Goal: Task Accomplishment & Management: Use online tool/utility

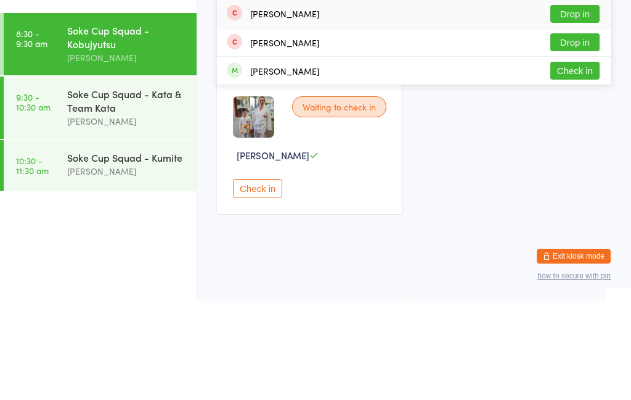
type input "Xav"
click at [575, 161] on button "Check in" at bounding box center [575, 170] width 49 height 18
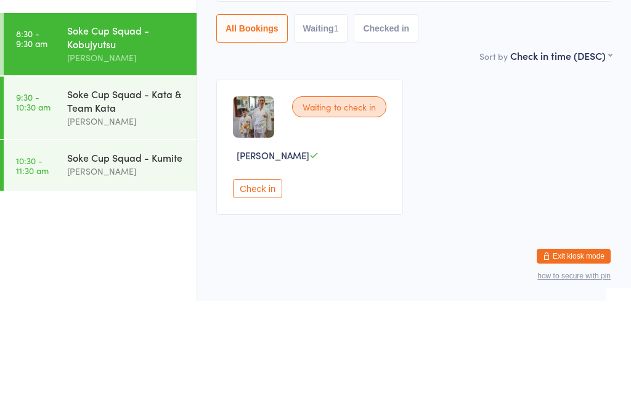
scroll to position [39, 0]
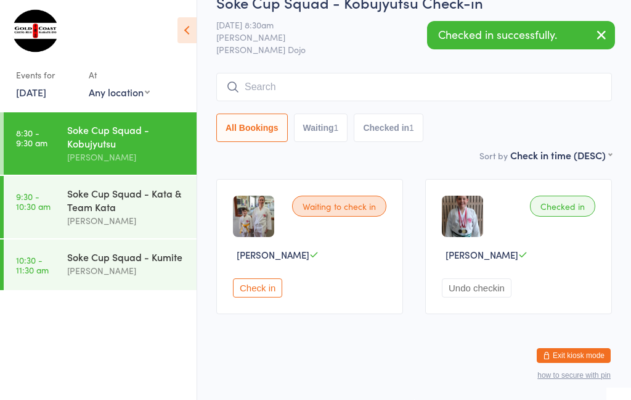
click at [160, 213] on div "Soke Cup Squad - Kata & Team Kata" at bounding box center [126, 199] width 119 height 27
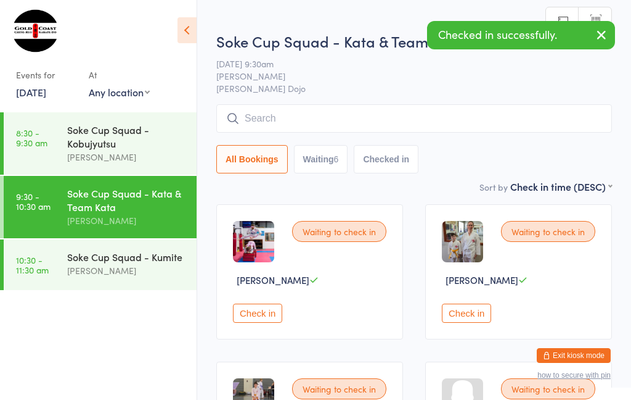
click at [343, 114] on input "search" at bounding box center [414, 118] width 396 height 28
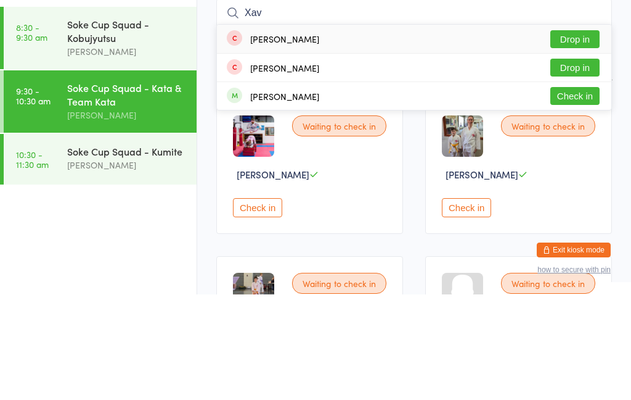
type input "Xav"
click at [581, 192] on button "Check in" at bounding box center [575, 201] width 49 height 18
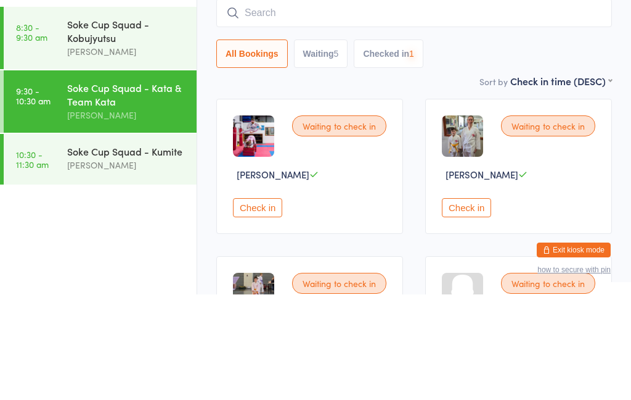
scroll to position [105, 0]
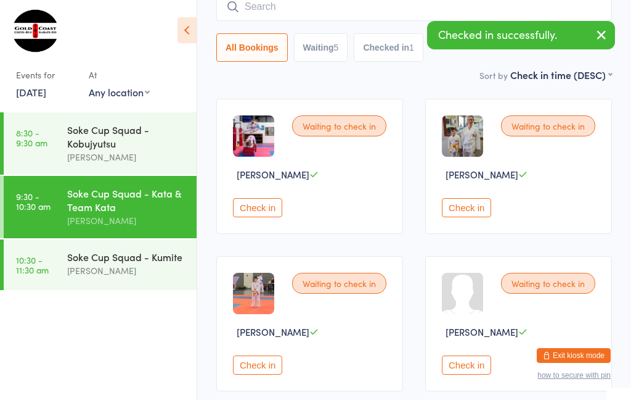
click at [157, 259] on div "Soke Cup Squad - Kumite" at bounding box center [126, 257] width 119 height 14
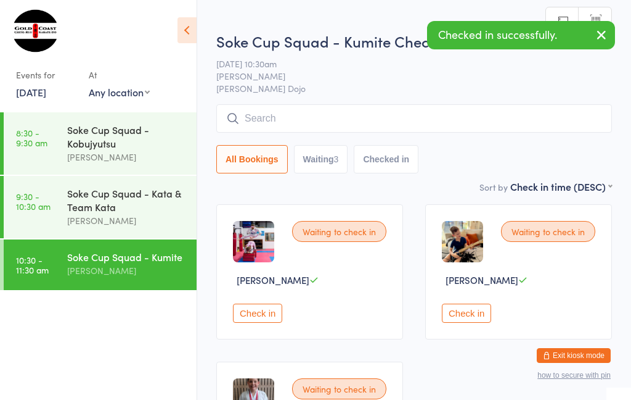
click at [424, 107] on input "search" at bounding box center [414, 118] width 396 height 28
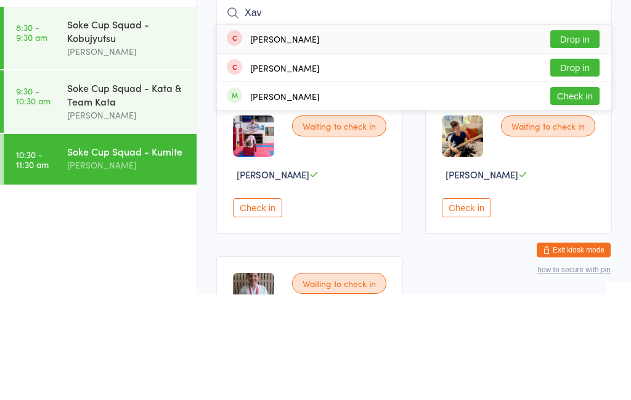
type input "Xav"
click at [586, 192] on button "Check in" at bounding box center [575, 201] width 49 height 18
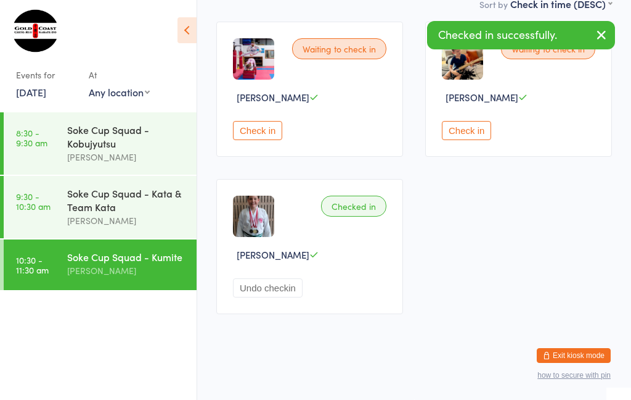
scroll to position [138, 0]
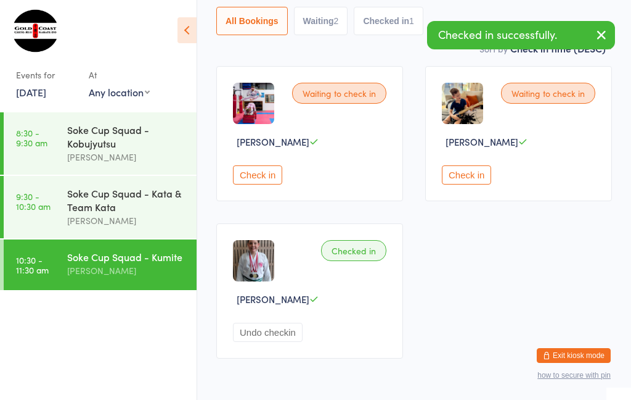
click at [148, 213] on div "Soke Cup Squad - Kata & Team Kata" at bounding box center [126, 199] width 119 height 27
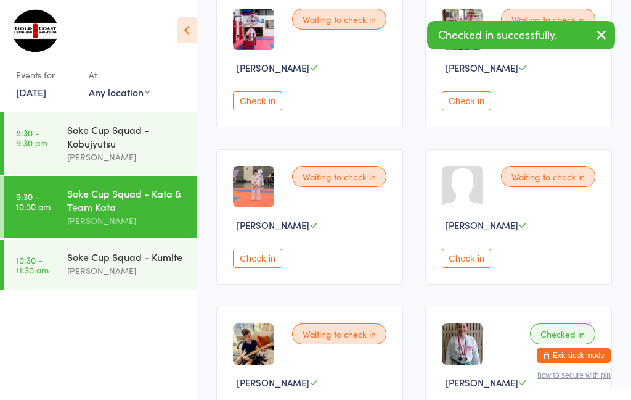
scroll to position [233, 0]
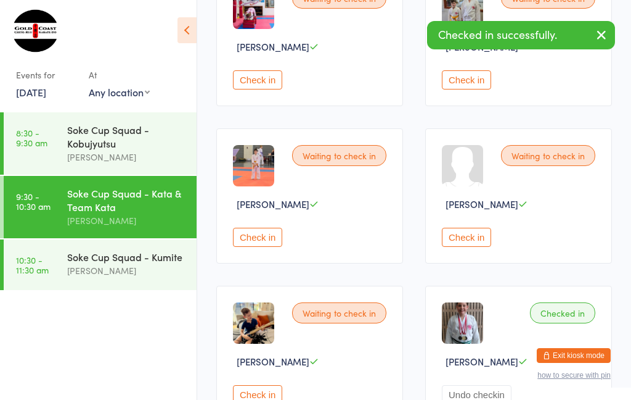
click at [129, 131] on div "Soke Cup Squad - Kobujyutsu" at bounding box center [126, 136] width 119 height 27
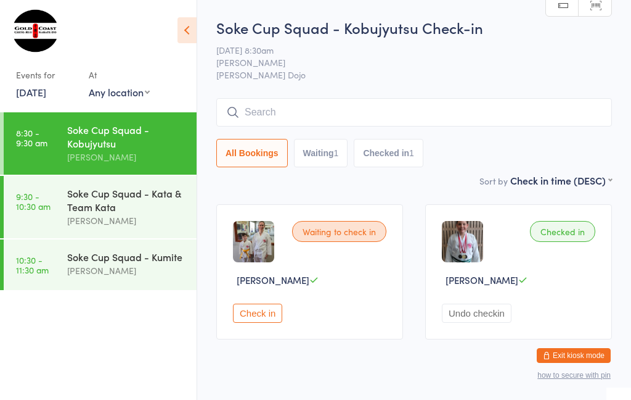
click at [455, 322] on button "Undo checkin" at bounding box center [477, 312] width 70 height 19
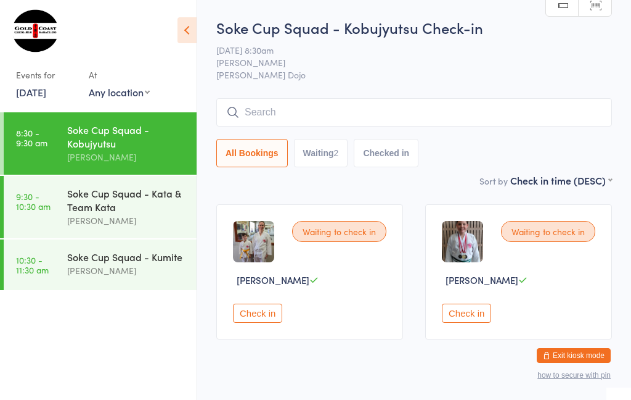
click at [321, 109] on input "search" at bounding box center [414, 112] width 396 height 28
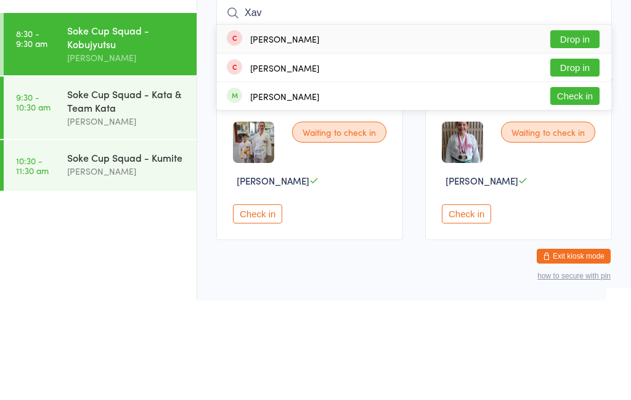
type input "Xav"
click at [563, 186] on button "Check in" at bounding box center [575, 195] width 49 height 18
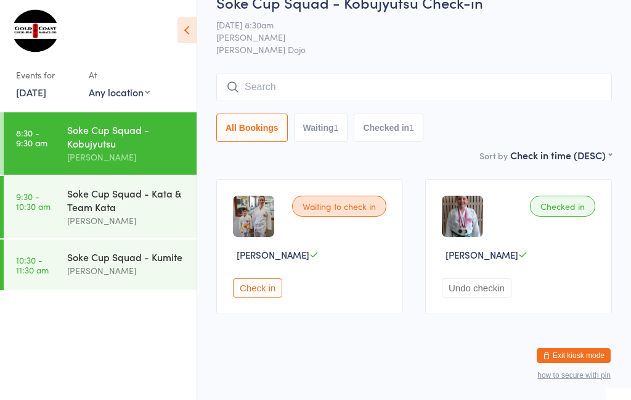
click at [439, 79] on input "search" at bounding box center [414, 87] width 396 height 28
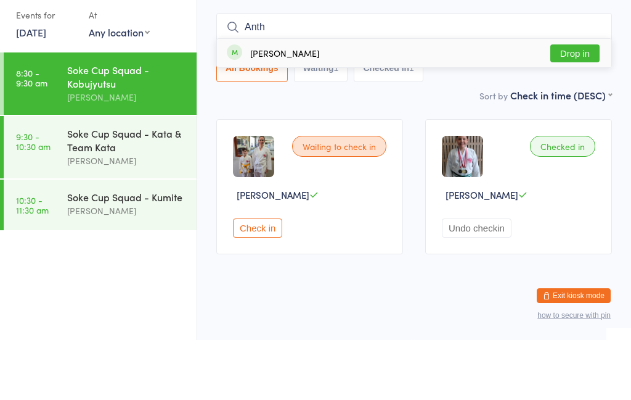
type input "Anth"
click at [583, 104] on button "Drop in" at bounding box center [575, 113] width 49 height 18
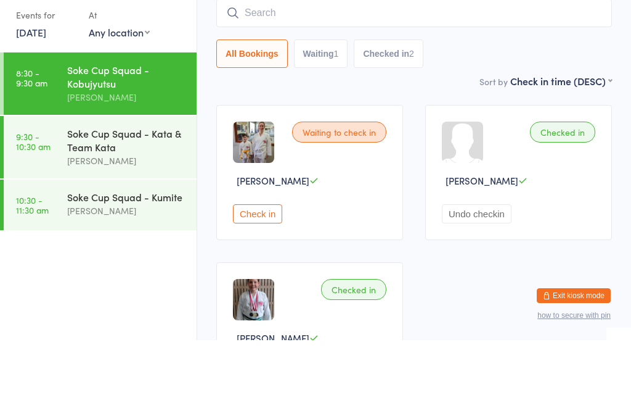
click at [357, 94] on main "Soke Cup Squad - Kobujyutsu Check-in [DATE] 8:30am [PERSON_NAME] [PERSON_NAME] …" at bounding box center [414, 223] width 396 height 490
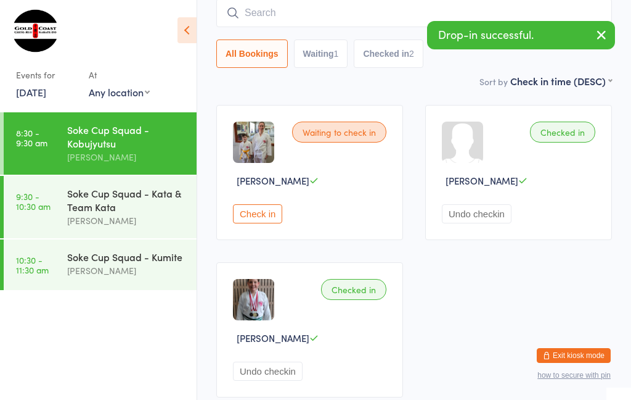
click at [146, 196] on div "Soke Cup Squad - Kata & Team Kata" at bounding box center [126, 199] width 119 height 27
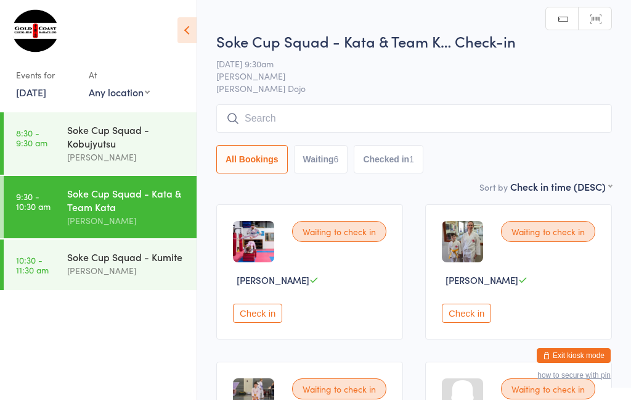
click at [422, 127] on input "search" at bounding box center [414, 118] width 396 height 28
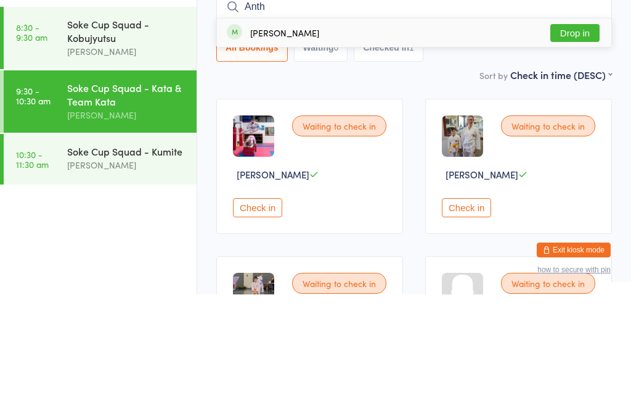
type input "Anth"
click at [580, 129] on button "Drop in" at bounding box center [575, 138] width 49 height 18
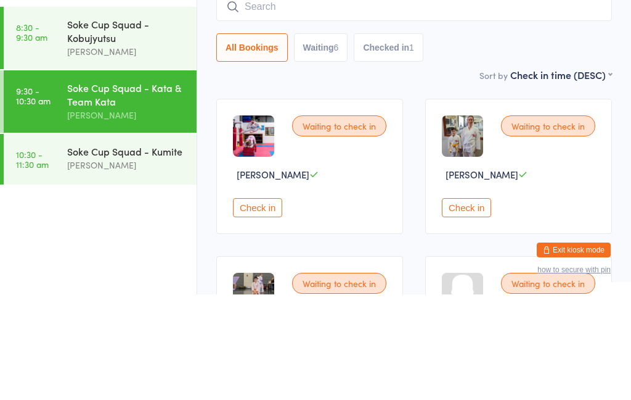
scroll to position [105, 0]
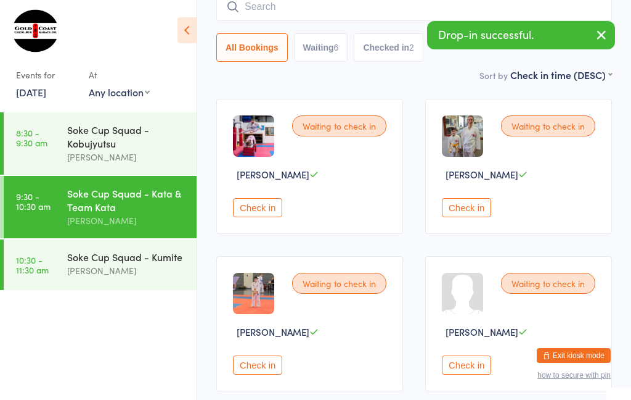
click at [121, 269] on div "[PERSON_NAME]" at bounding box center [126, 270] width 119 height 14
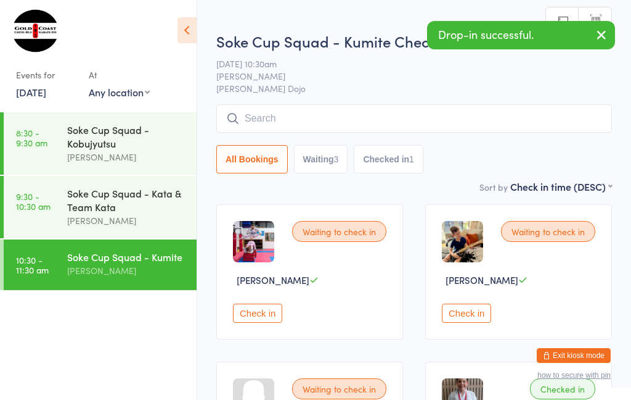
click at [412, 119] on input "search" at bounding box center [414, 118] width 396 height 28
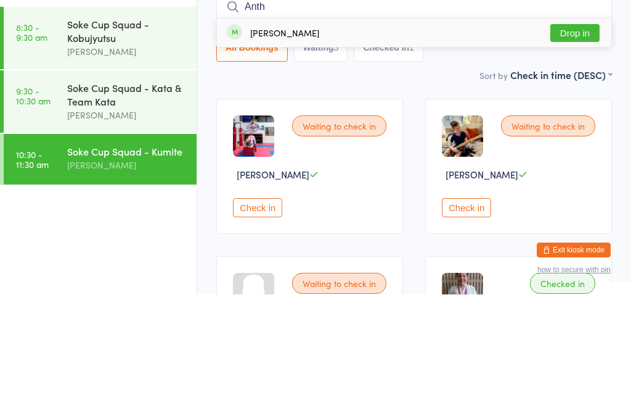
type input "Anth"
click at [580, 129] on button "Drop in" at bounding box center [575, 138] width 49 height 18
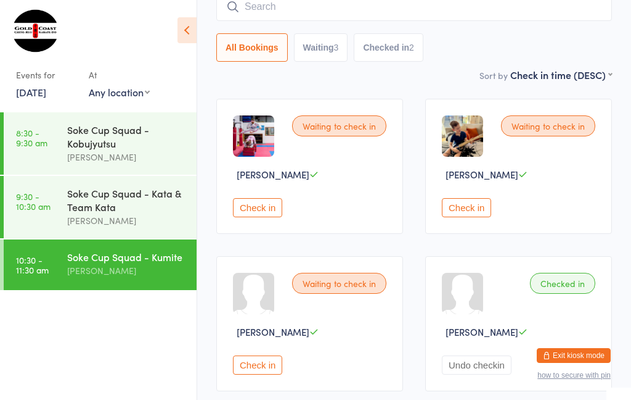
click at [136, 150] on div "Soke Cup Squad - Kobujyutsu" at bounding box center [126, 136] width 119 height 27
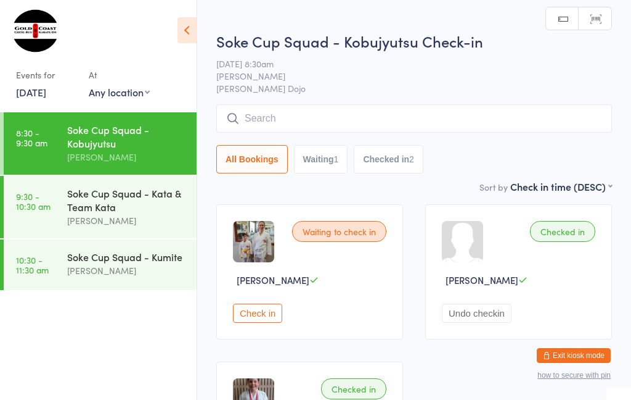
click at [411, 122] on input "search" at bounding box center [414, 118] width 396 height 28
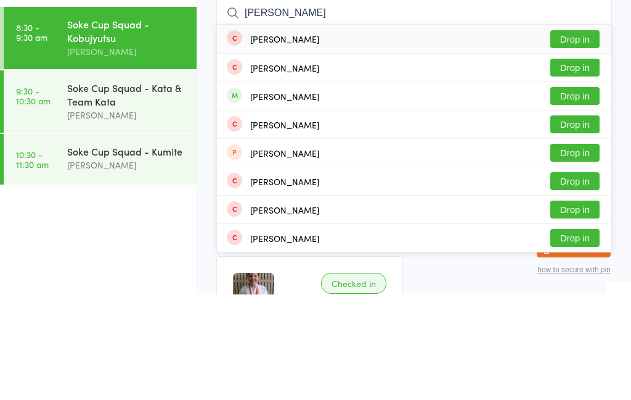
type input "[PERSON_NAME]"
click at [587, 192] on button "Drop in" at bounding box center [575, 201] width 49 height 18
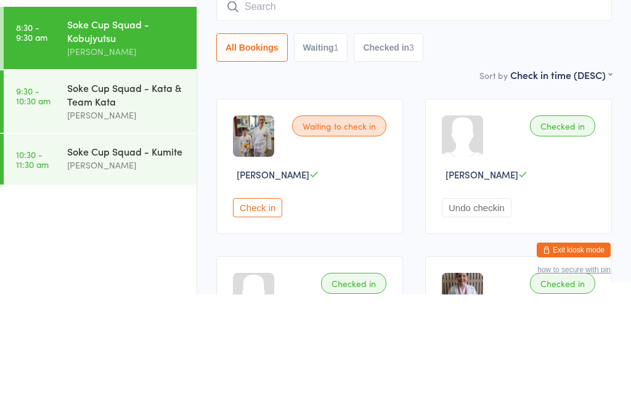
click at [335, 85] on main "Soke Cup Squad - Kobujyutsu Check-in [DATE] 8:30am [PERSON_NAME] [PERSON_NAME] …" at bounding box center [414, 262] width 396 height 490
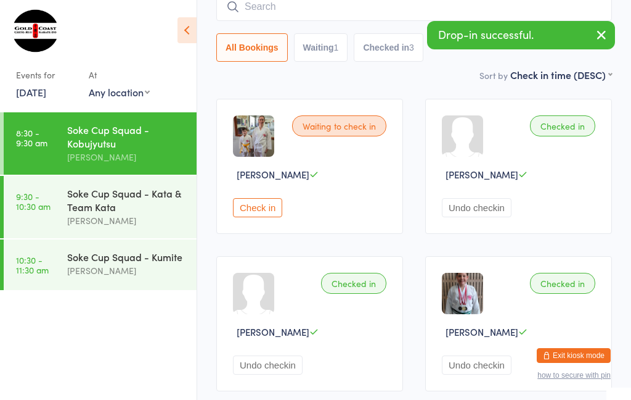
click at [168, 210] on div "Soke Cup Squad - Kata & Team Kata" at bounding box center [126, 199] width 119 height 27
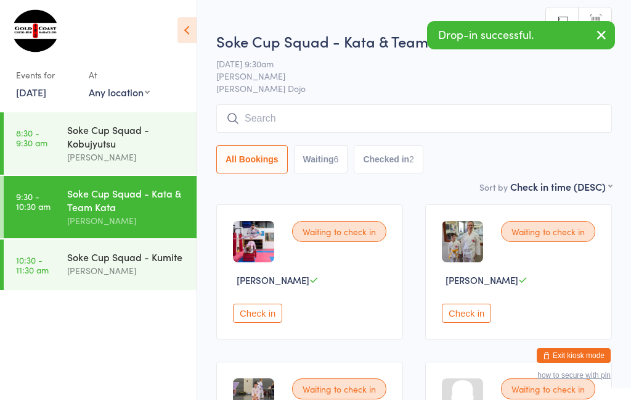
click at [404, 119] on input "search" at bounding box center [414, 118] width 396 height 28
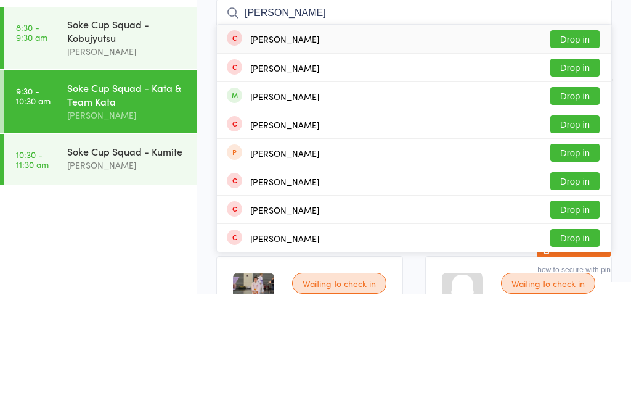
type input "[PERSON_NAME]"
click at [592, 192] on button "Drop in" at bounding box center [575, 201] width 49 height 18
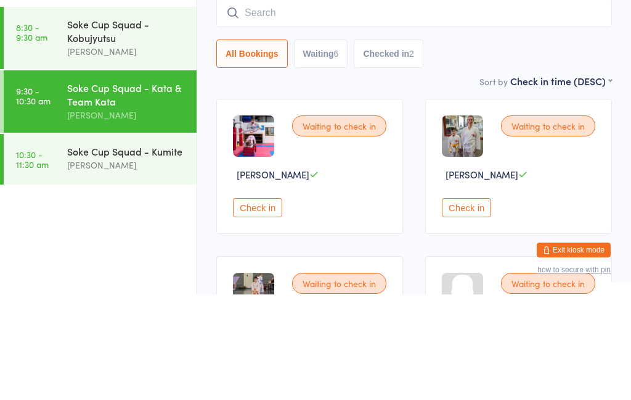
scroll to position [105, 0]
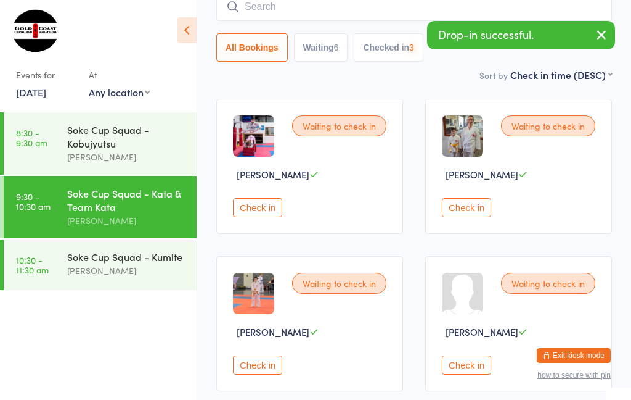
click at [157, 271] on div "[PERSON_NAME]" at bounding box center [126, 270] width 119 height 14
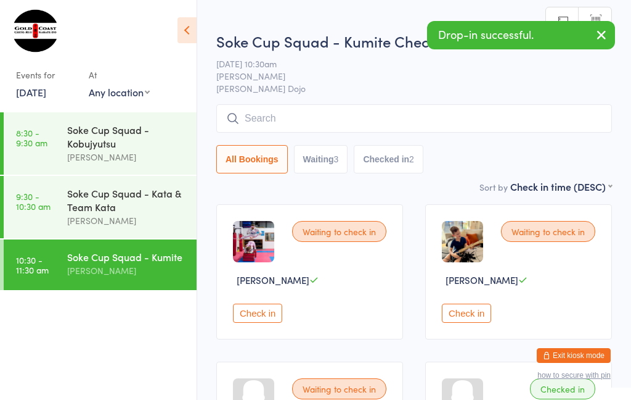
click at [422, 121] on input "search" at bounding box center [414, 118] width 396 height 28
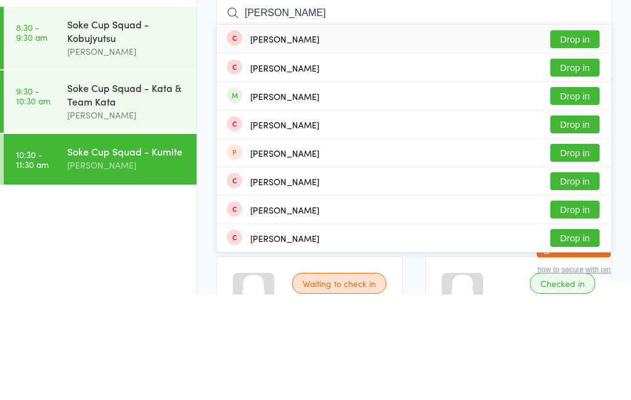
type input "[PERSON_NAME]"
click at [590, 192] on button "Drop in" at bounding box center [575, 201] width 49 height 18
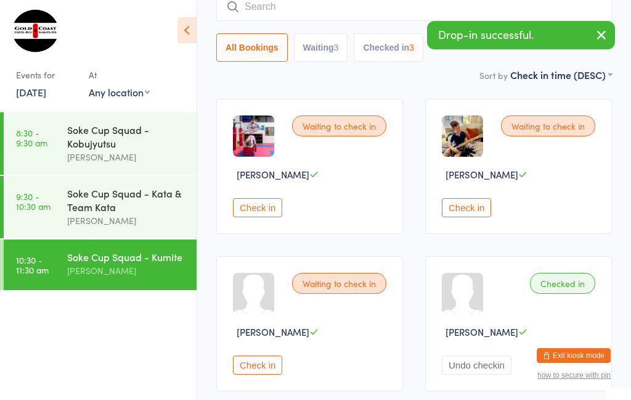
click at [161, 150] on div "Soke Cup Squad - Kobujyutsu" at bounding box center [126, 136] width 119 height 27
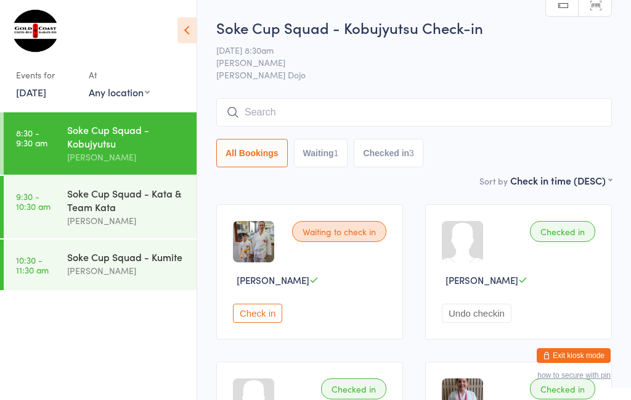
click at [113, 155] on div "[PERSON_NAME]" at bounding box center [126, 157] width 119 height 14
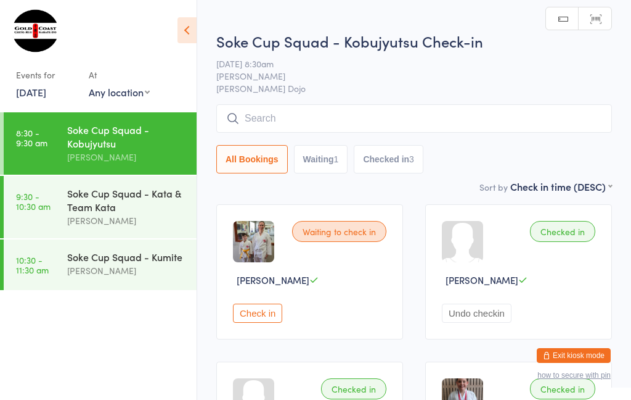
click at [269, 118] on input "search" at bounding box center [414, 118] width 396 height 28
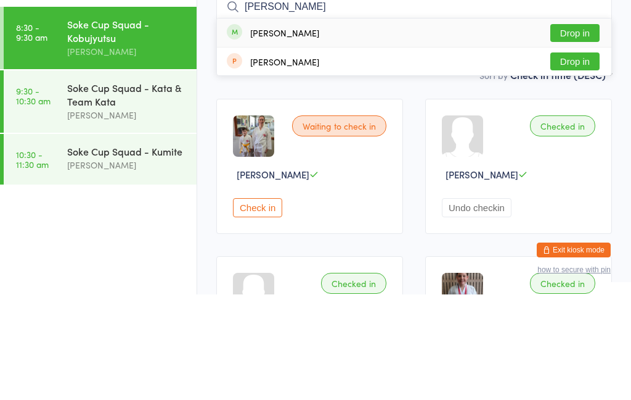
type input "[PERSON_NAME]"
click at [289, 133] on div "[PERSON_NAME]" at bounding box center [284, 138] width 69 height 10
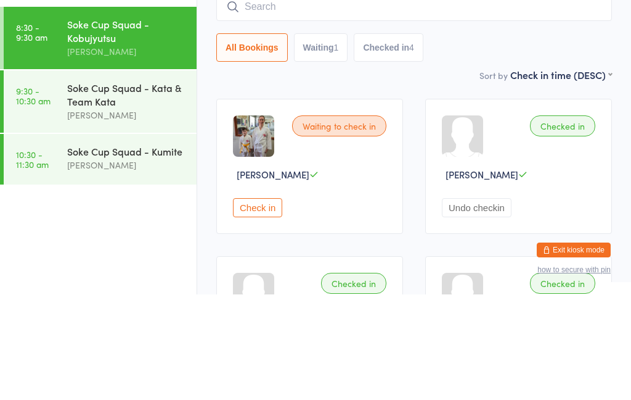
scroll to position [105, 0]
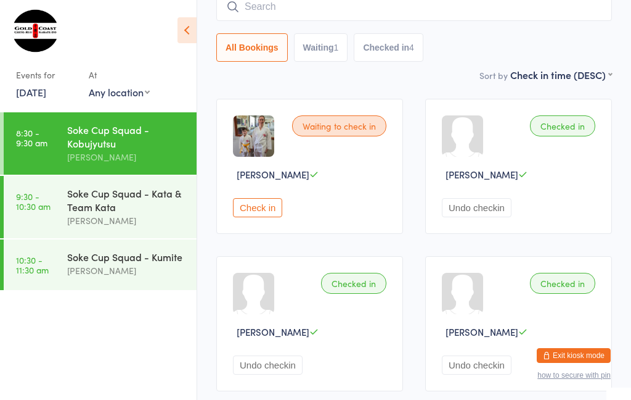
click at [265, 203] on button "Check in" at bounding box center [257, 207] width 49 height 19
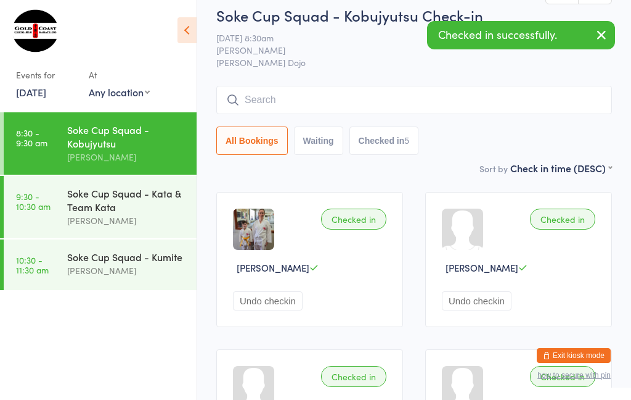
scroll to position [0, 0]
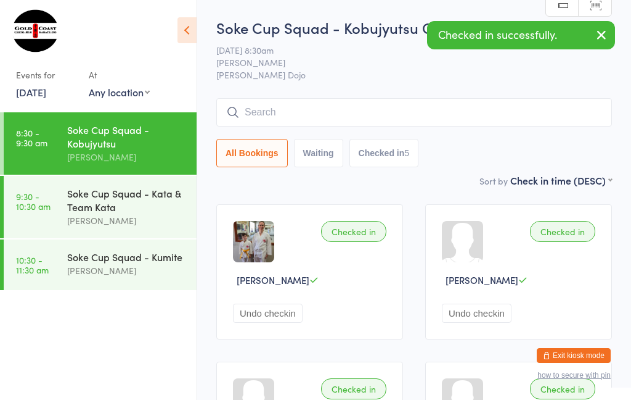
click at [61, 206] on link "9:30 - 10:30 am Soke Cup Squad - Kata & Team Kata [PERSON_NAME]" at bounding box center [100, 207] width 193 height 62
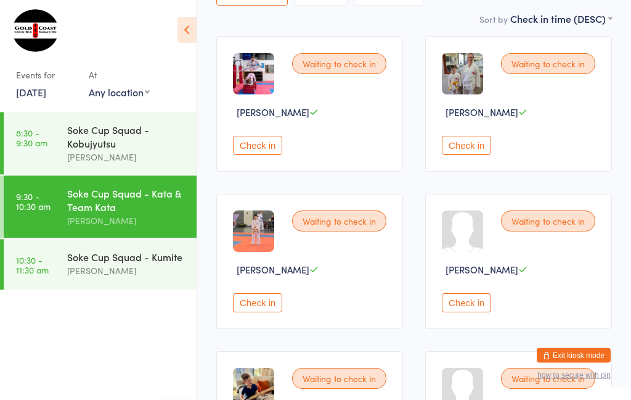
click at [457, 146] on button "Check in" at bounding box center [466, 145] width 49 height 19
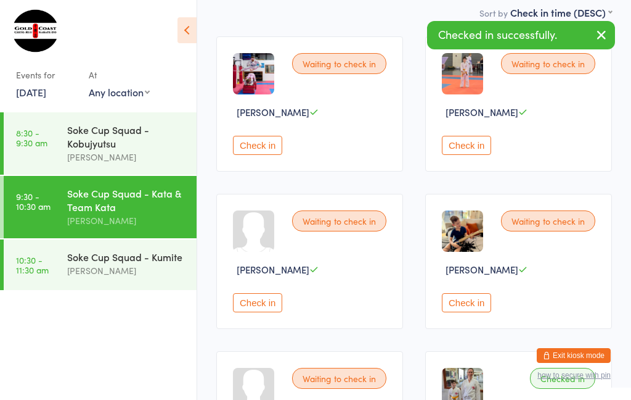
click at [464, 143] on button "Check in" at bounding box center [466, 145] width 49 height 19
